Goal: Navigation & Orientation: Find specific page/section

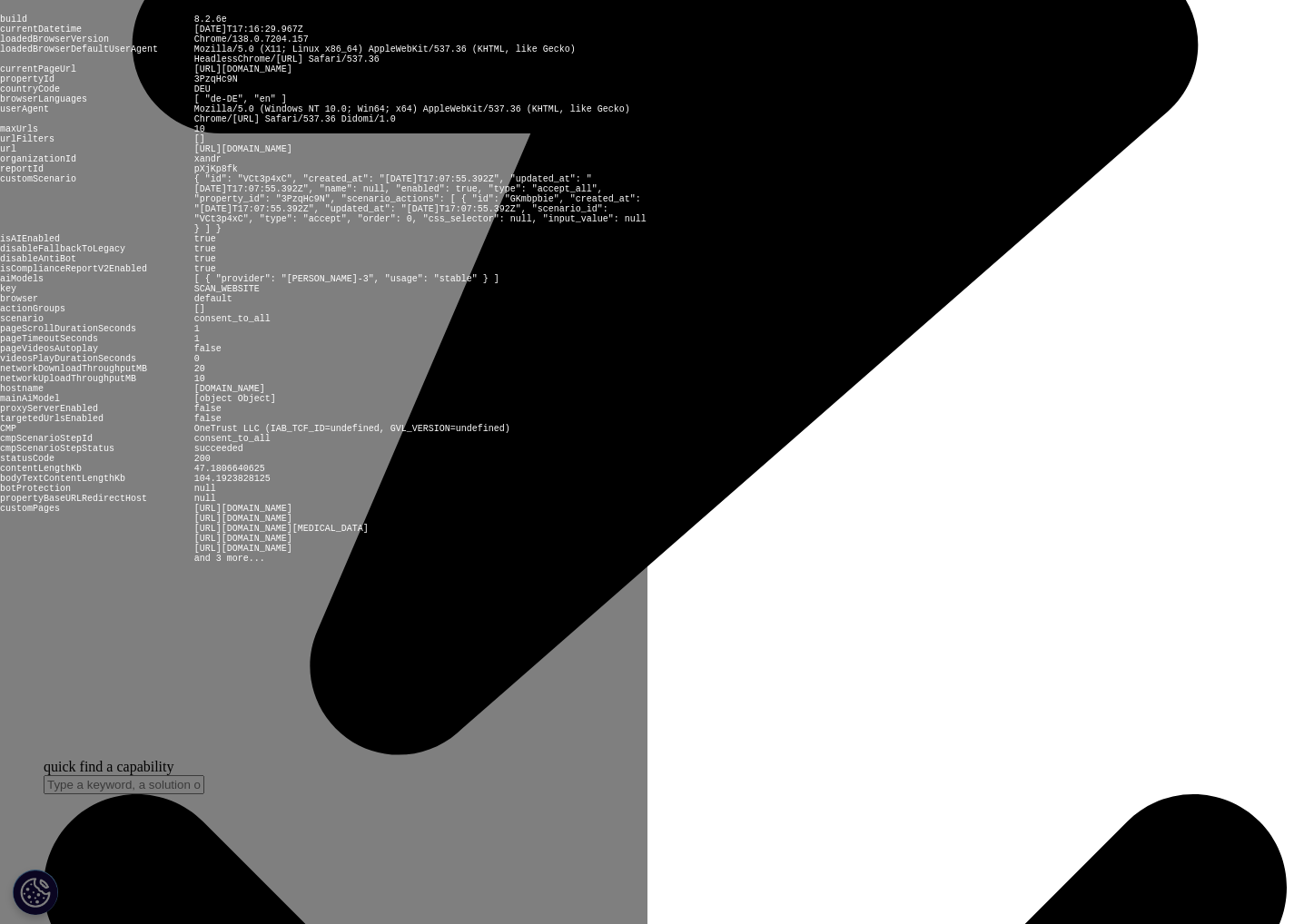
scroll to position [5537, 0]
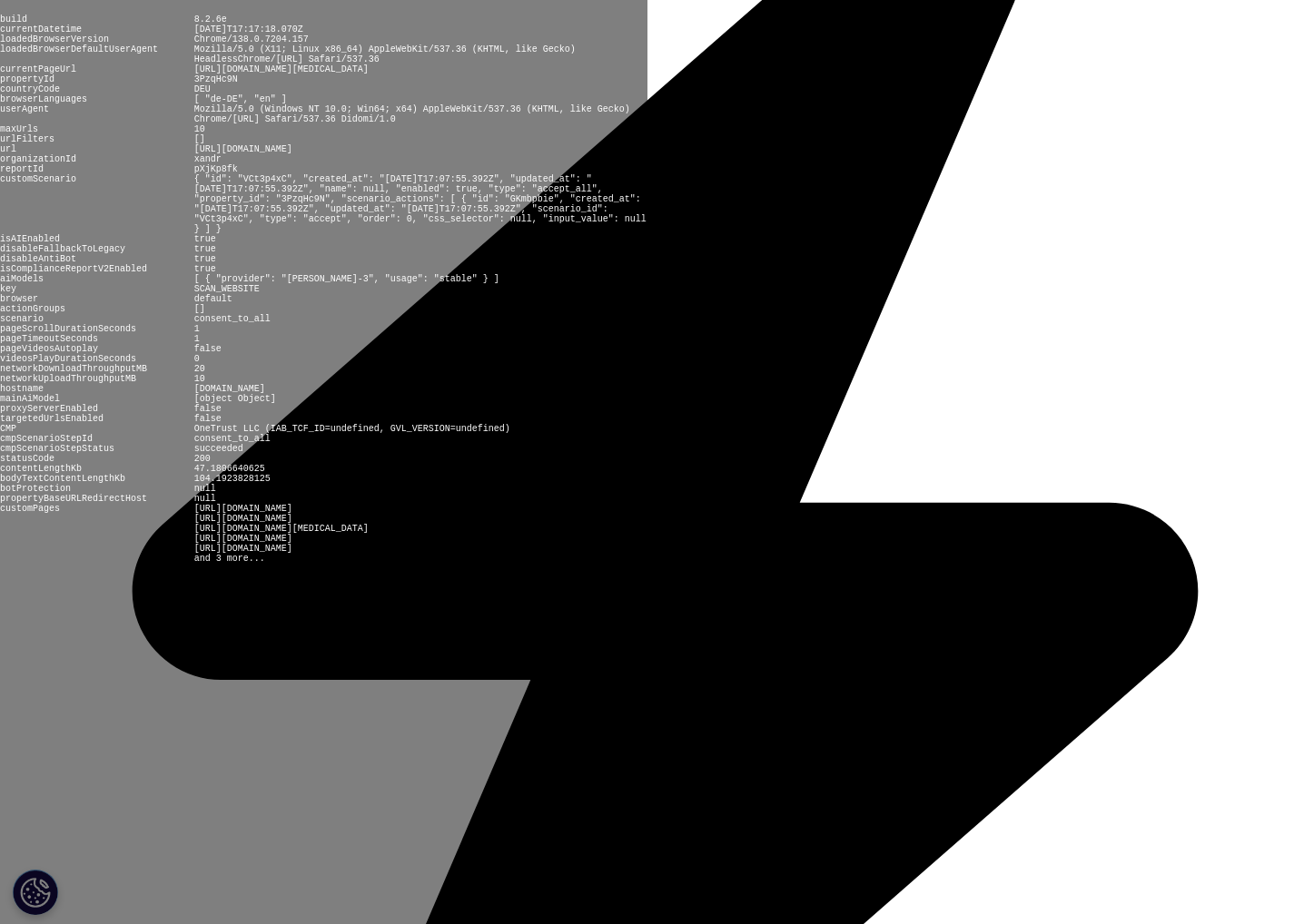
scroll to position [5028, 0]
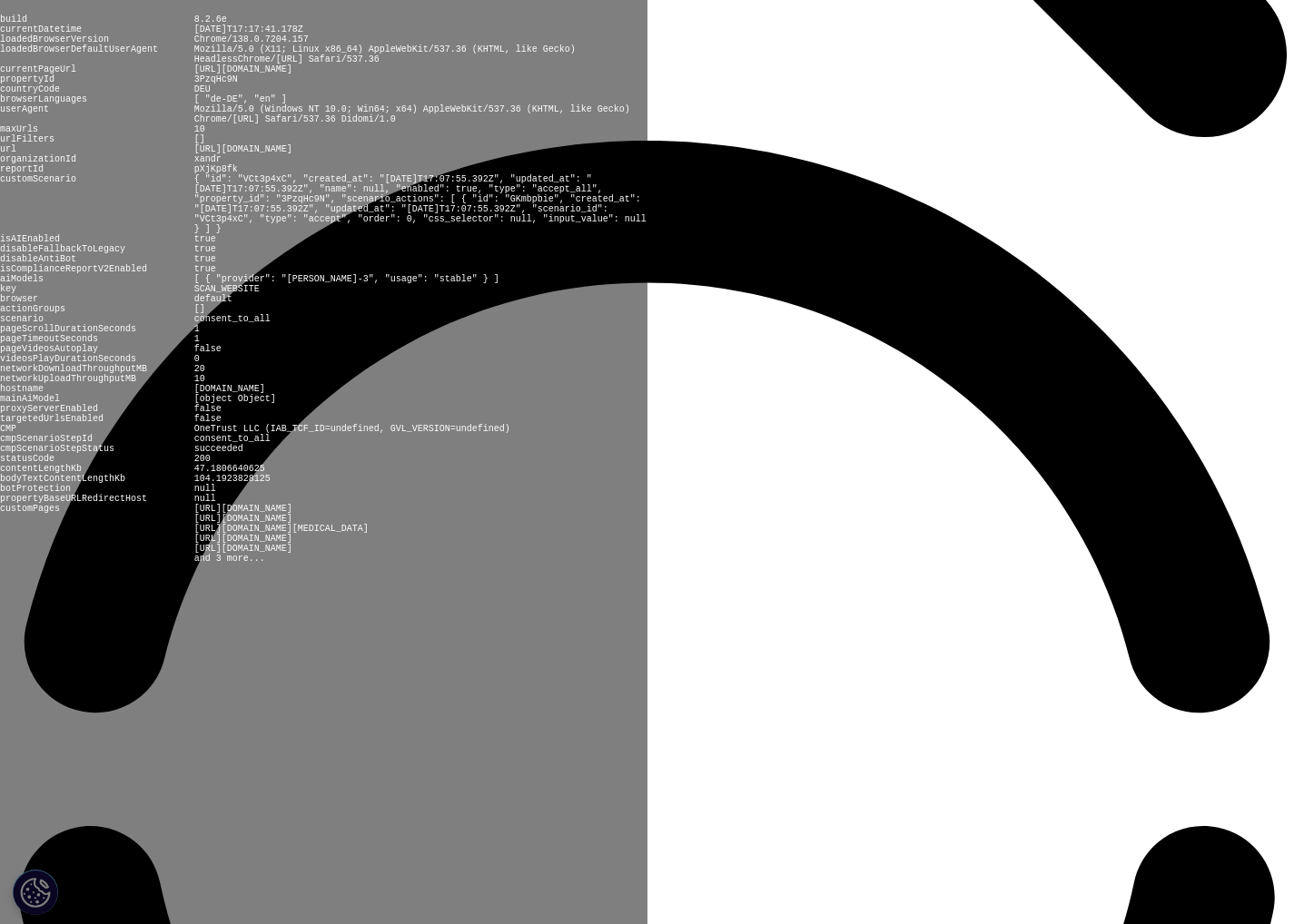
scroll to position [2857, 0]
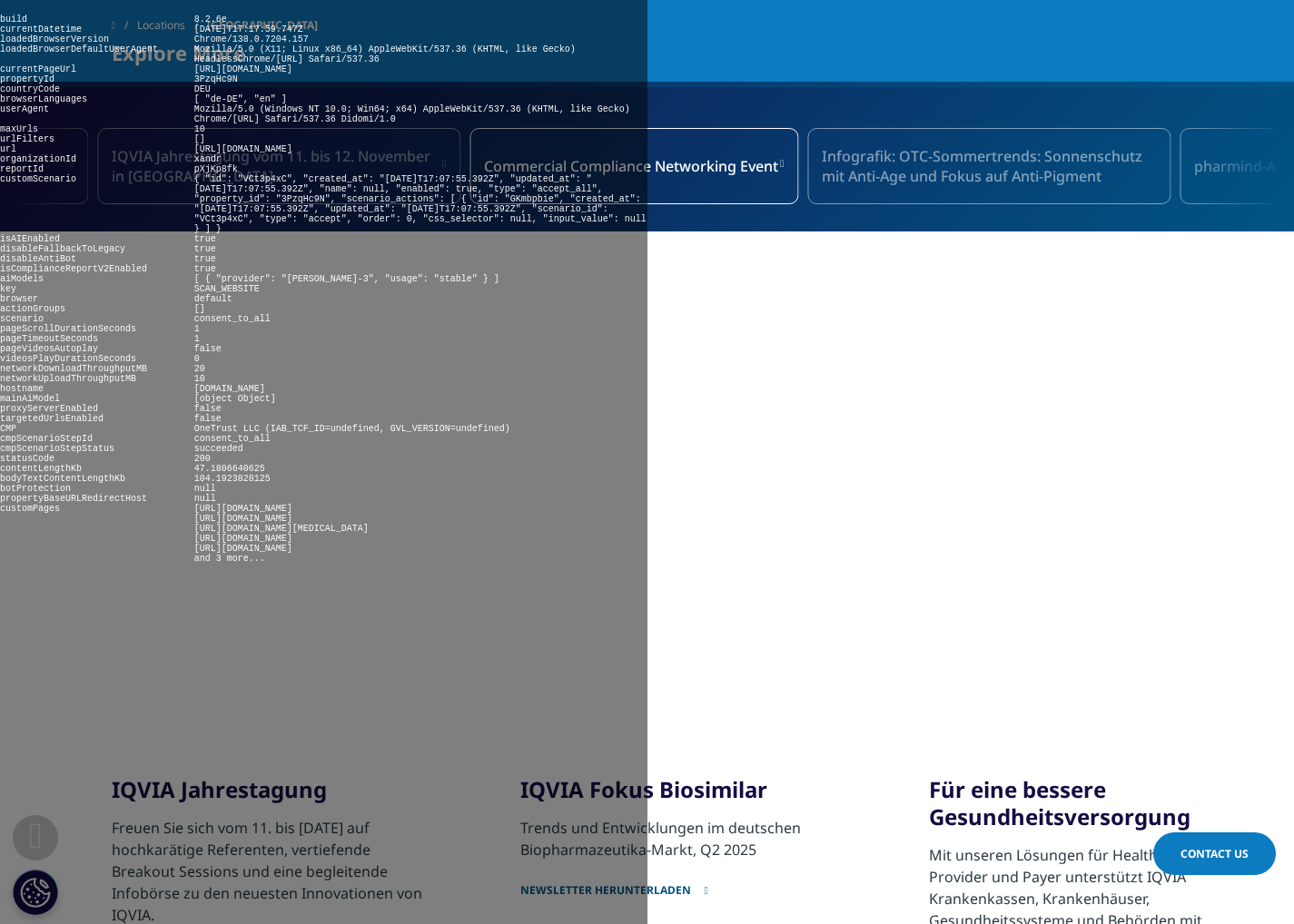
scroll to position [2105, 0]
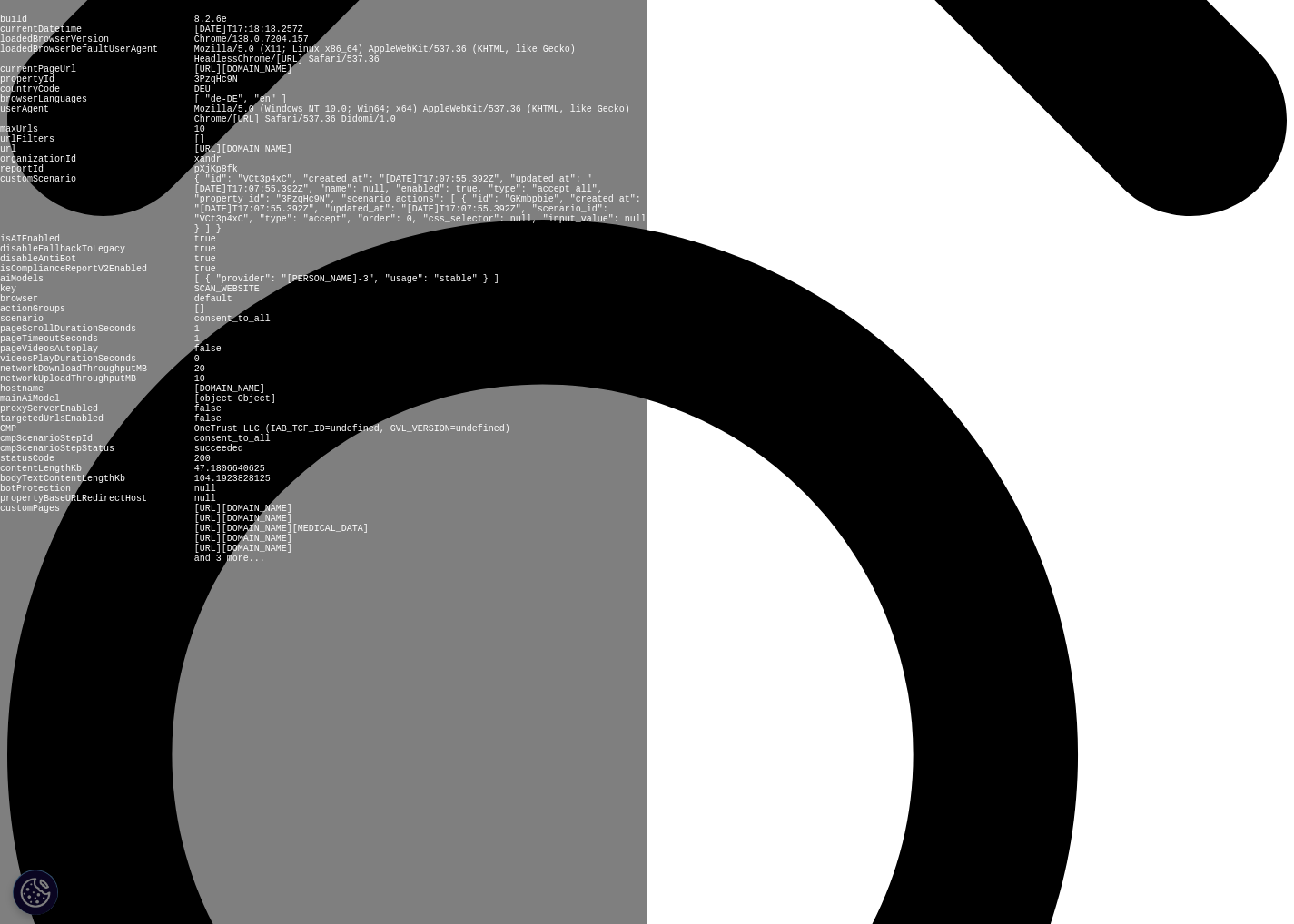
scroll to position [1396, 0]
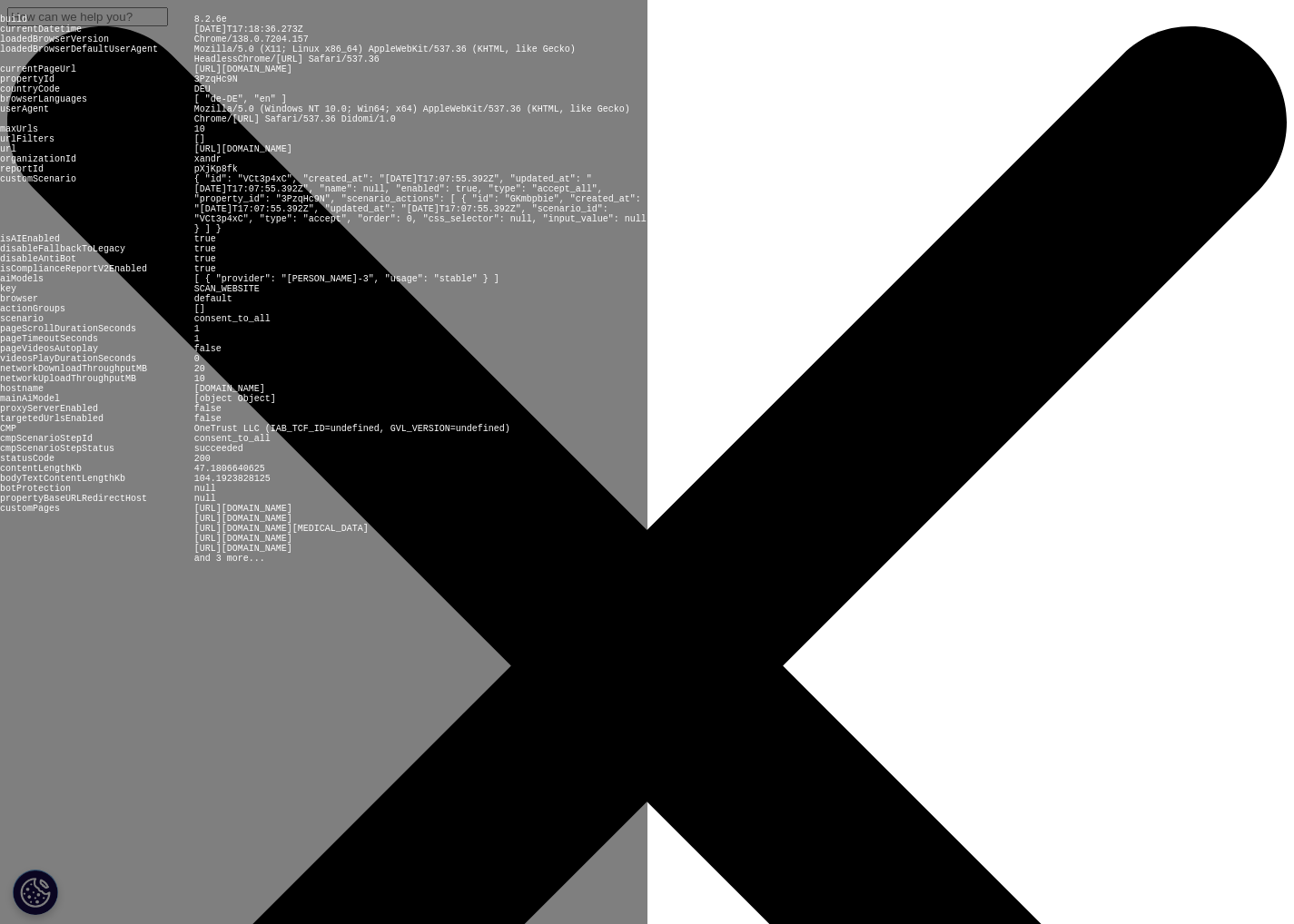
scroll to position [261, 0]
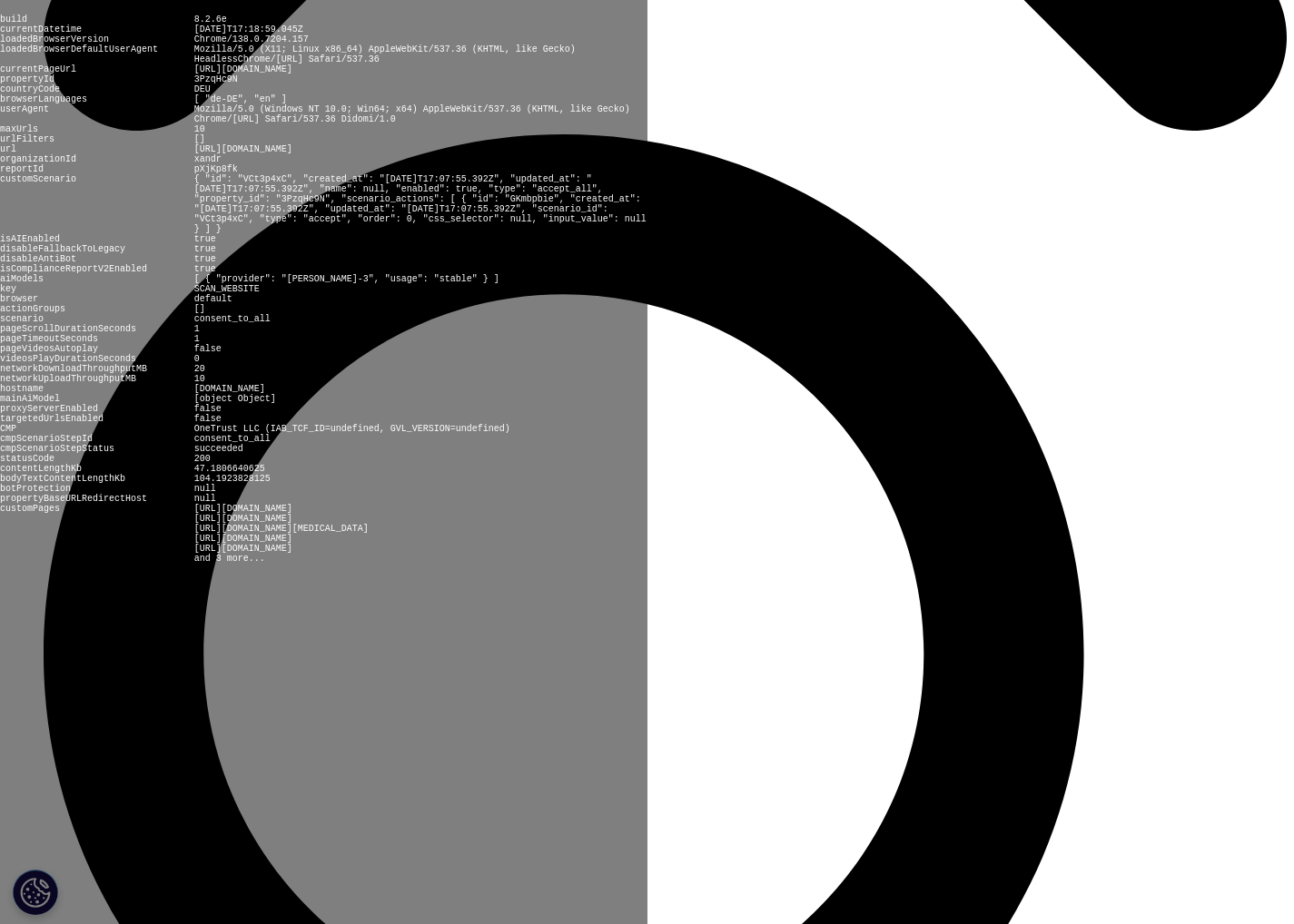
scroll to position [7270, 0]
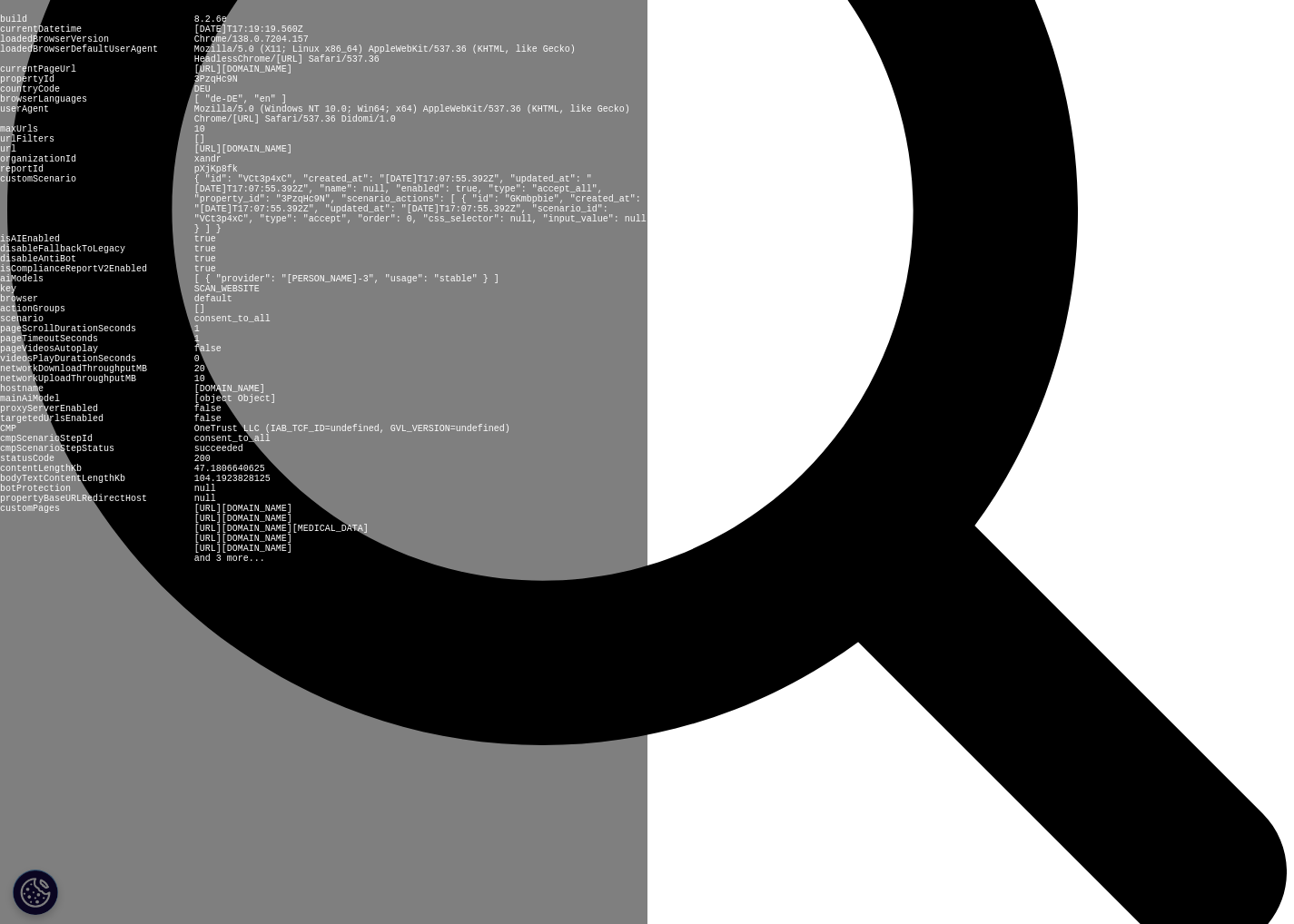
scroll to position [2105, 0]
